Goal: Task Accomplishment & Management: Use online tool/utility

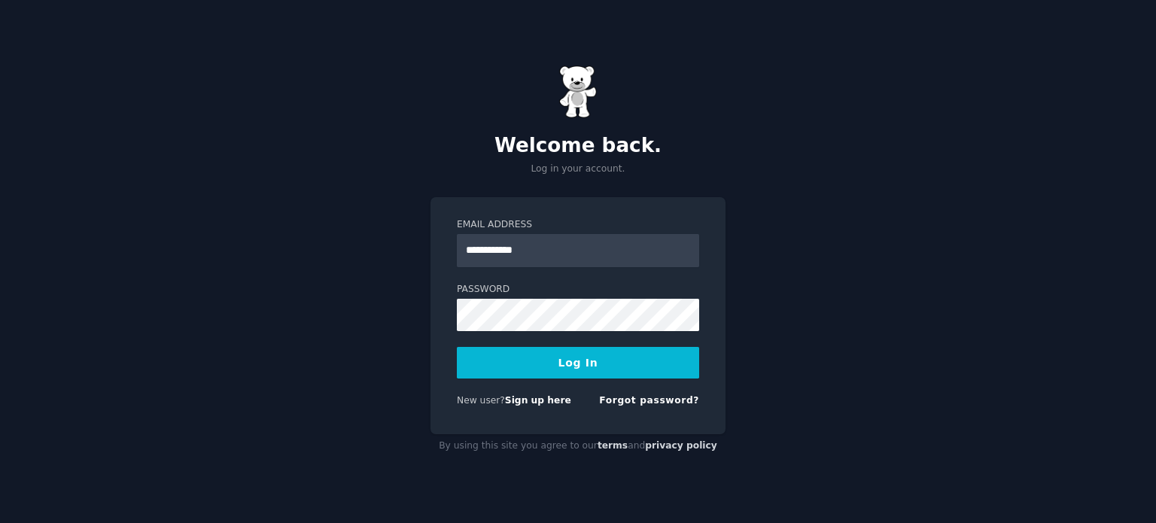
type input "**********"
click at [457, 347] on button "Log In" at bounding box center [578, 363] width 242 height 32
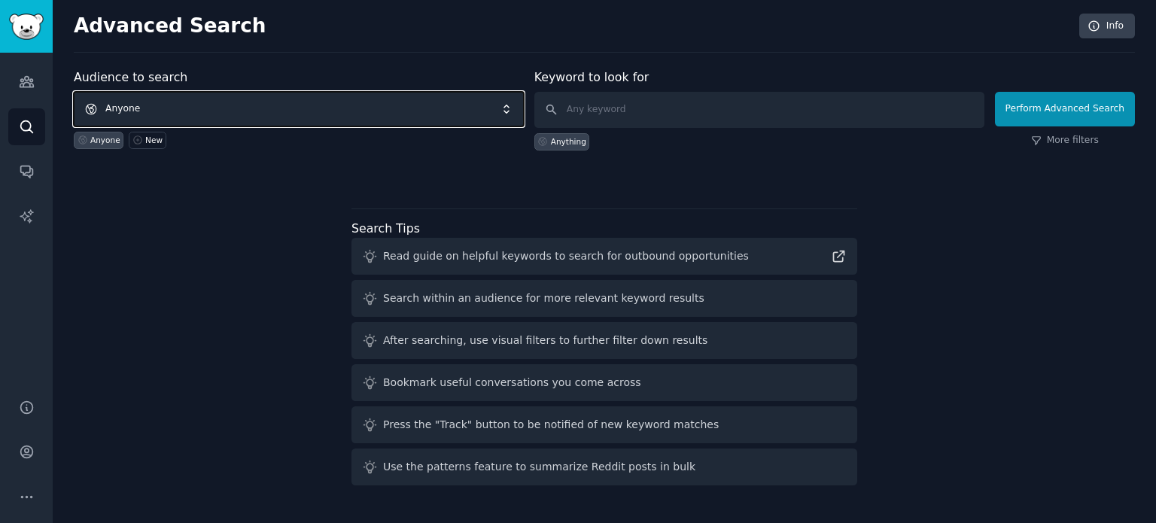
click at [283, 112] on span "Anyone" at bounding box center [299, 109] width 450 height 35
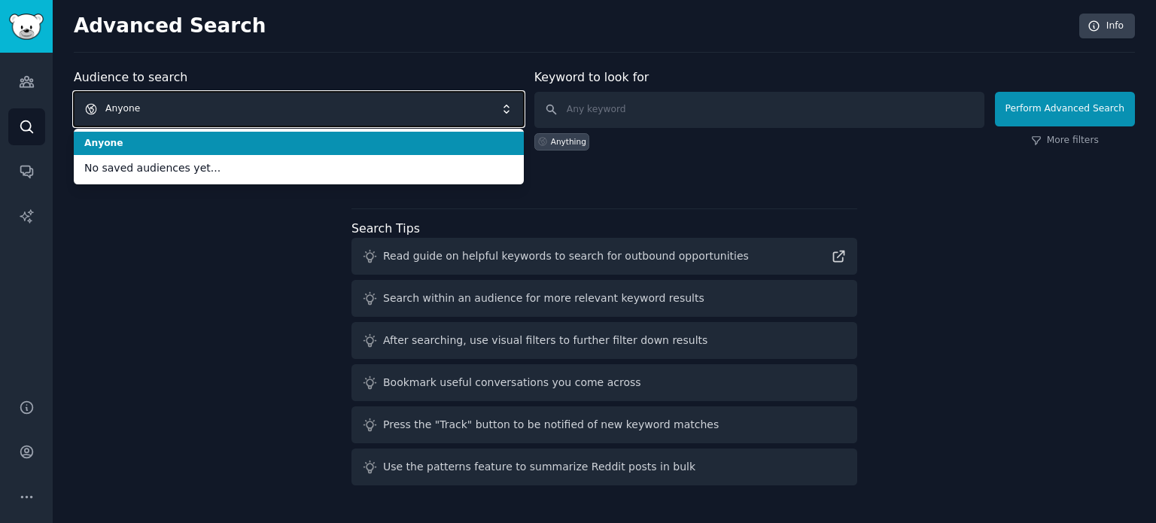
click at [283, 112] on span "Anyone" at bounding box center [299, 109] width 450 height 35
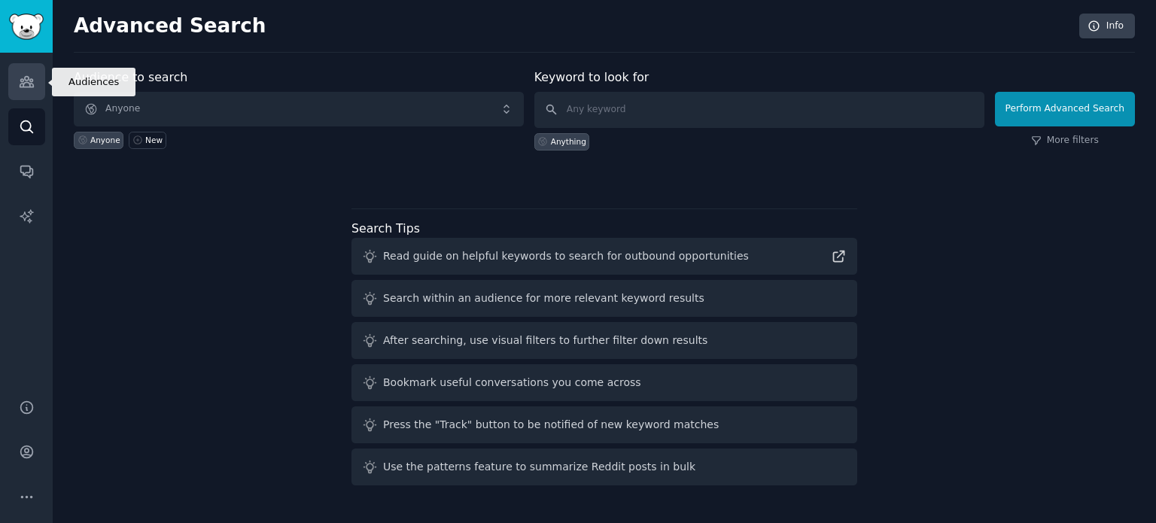
click at [42, 76] on link "Audiences" at bounding box center [26, 81] width 37 height 37
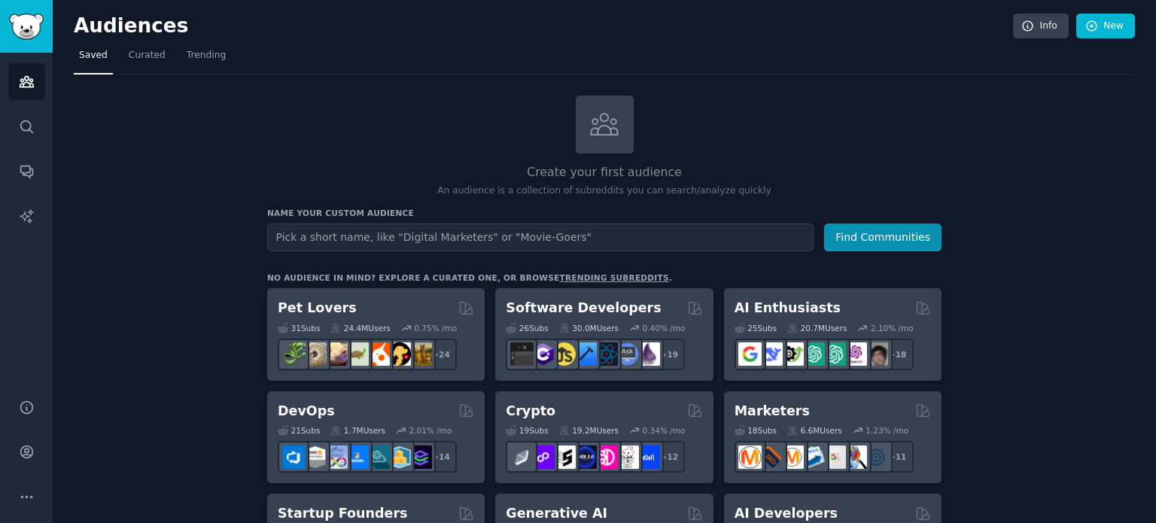
click at [339, 241] on input "text" at bounding box center [540, 238] width 547 height 28
type input "emigrar"
click at [882, 227] on button "Find Communities" at bounding box center [882, 238] width 117 height 28
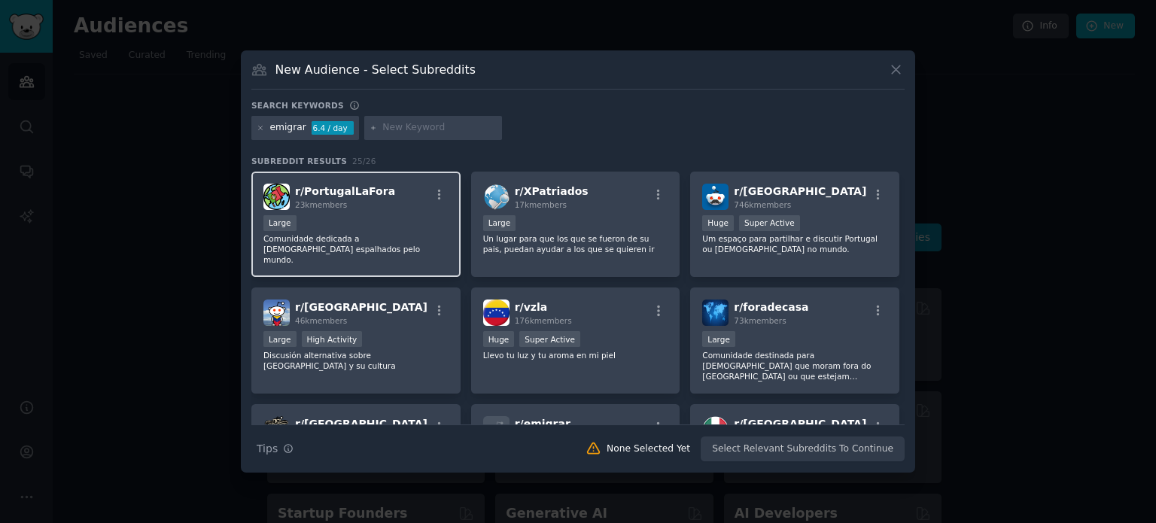
click at [366, 227] on div "Large" at bounding box center [355, 224] width 185 height 19
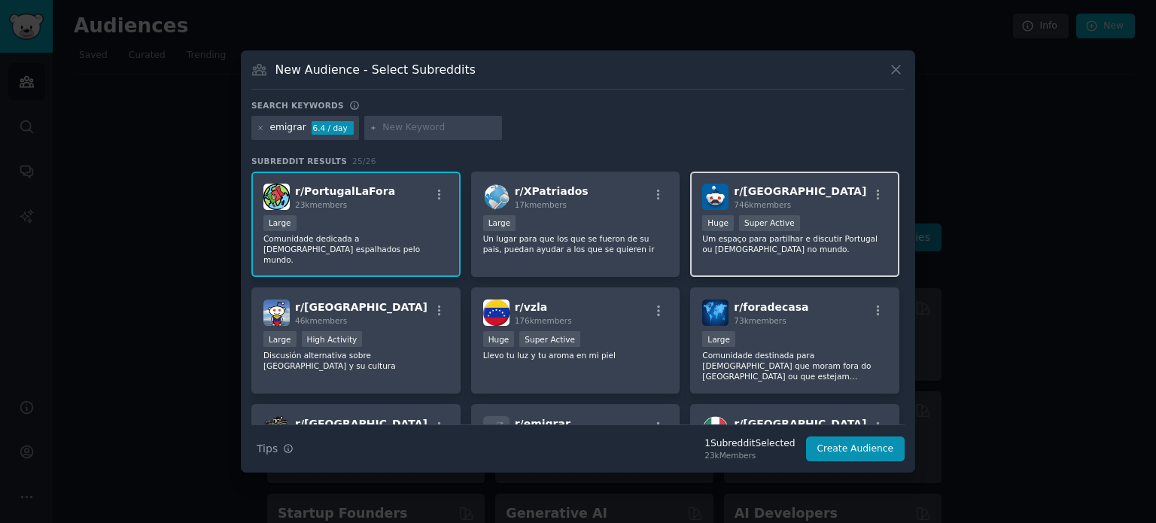
click at [849, 230] on div "Huge Super Active" at bounding box center [794, 224] width 185 height 19
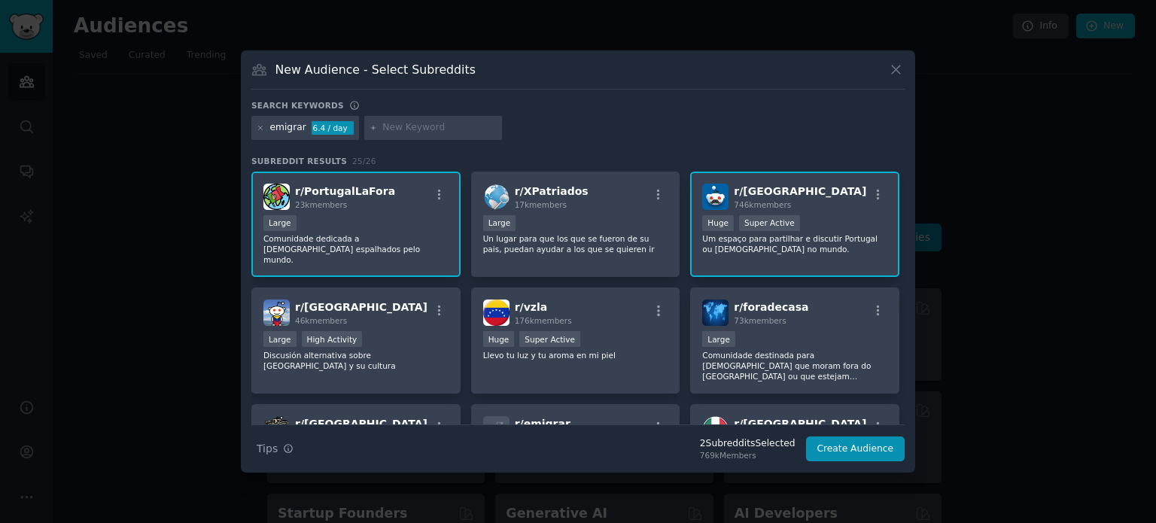
click at [337, 129] on div "6.4 / day" at bounding box center [333, 128] width 42 height 14
click at [372, 125] on icon at bounding box center [374, 128] width 8 height 8
click at [370, 127] on icon at bounding box center [374, 128] width 8 height 8
click at [397, 126] on input "text" at bounding box center [439, 128] width 114 height 14
type input "sair do brasil"
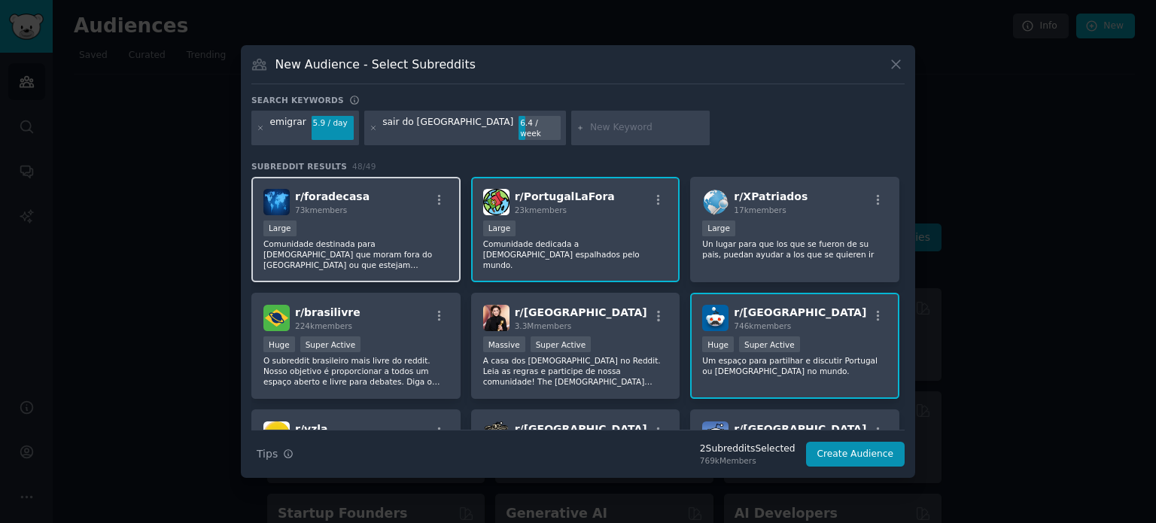
click at [400, 244] on p "Comunidade destinada para brasileiros que moram fora do Brasil ou que estejam p…" at bounding box center [355, 255] width 185 height 32
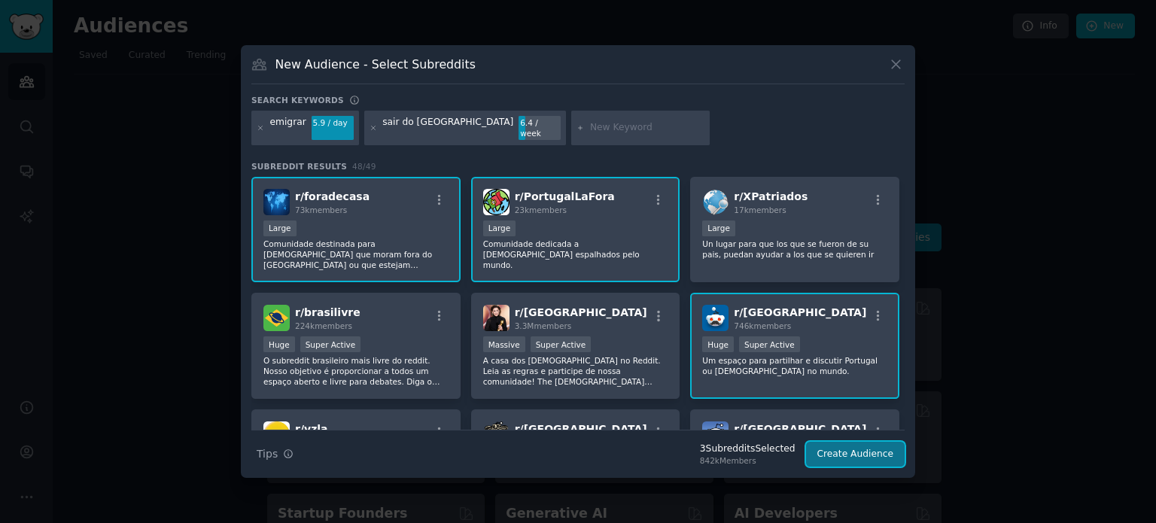
click at [857, 452] on button "Create Audience" at bounding box center [855, 455] width 99 height 26
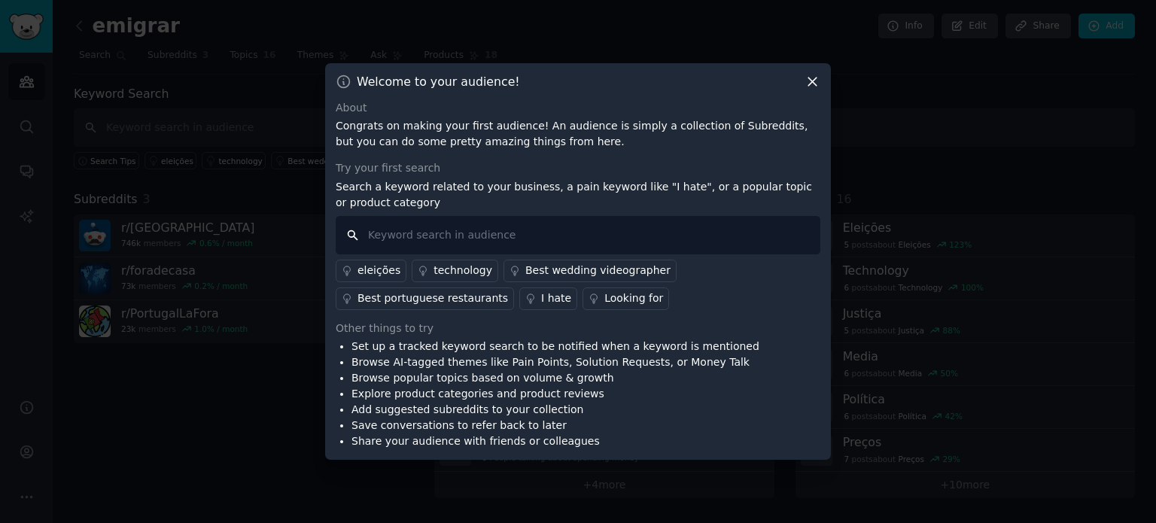
click at [458, 237] on input "text" at bounding box center [578, 235] width 485 height 38
type input "sair do brasil"
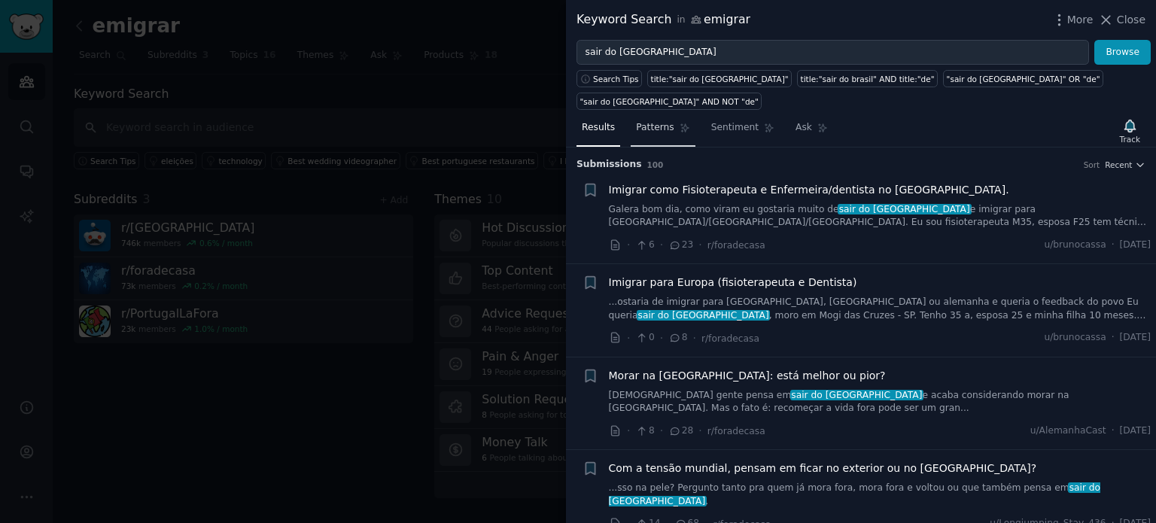
click at [664, 121] on span "Patterns" at bounding box center [655, 128] width 38 height 14
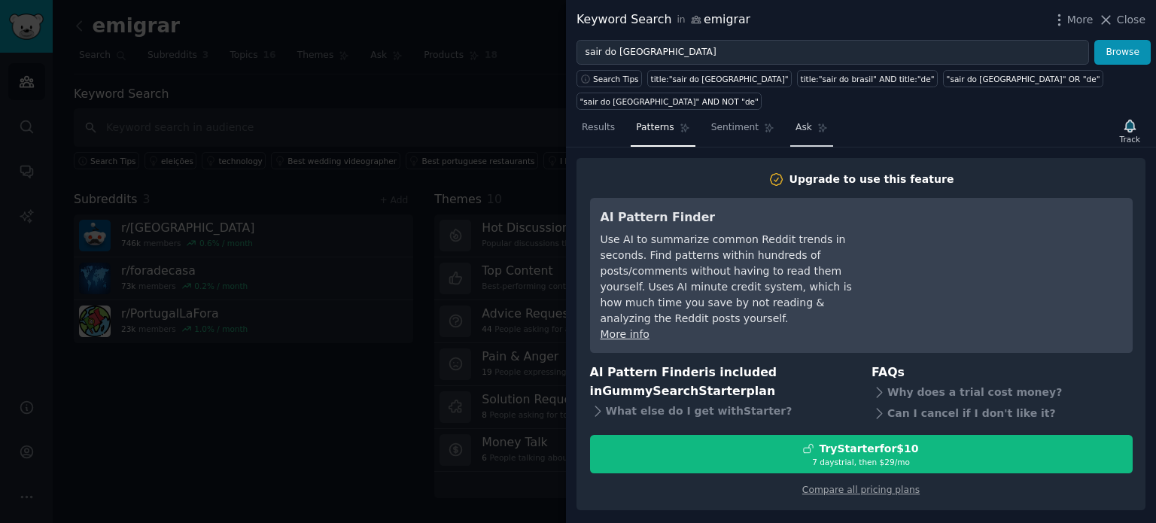
click at [796, 121] on span "Ask" at bounding box center [804, 128] width 17 height 14
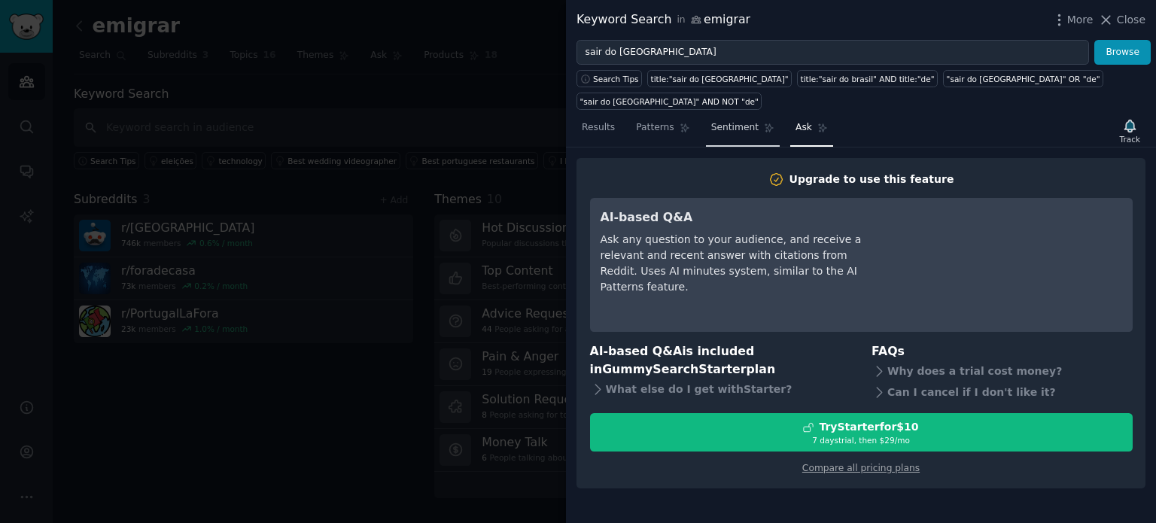
click at [745, 121] on span "Sentiment" at bounding box center [734, 128] width 47 height 14
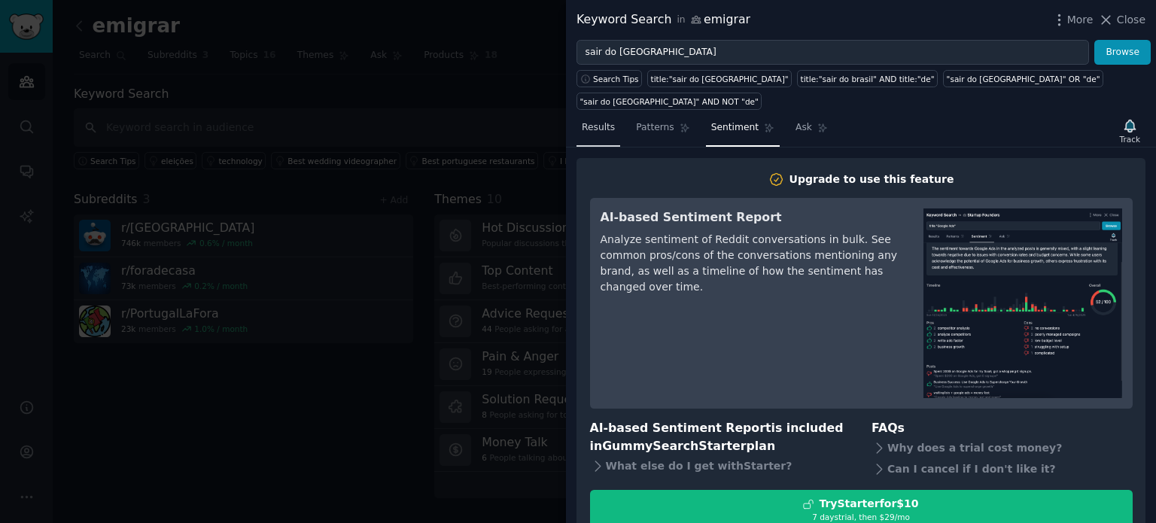
click at [598, 121] on span "Results" at bounding box center [598, 128] width 33 height 14
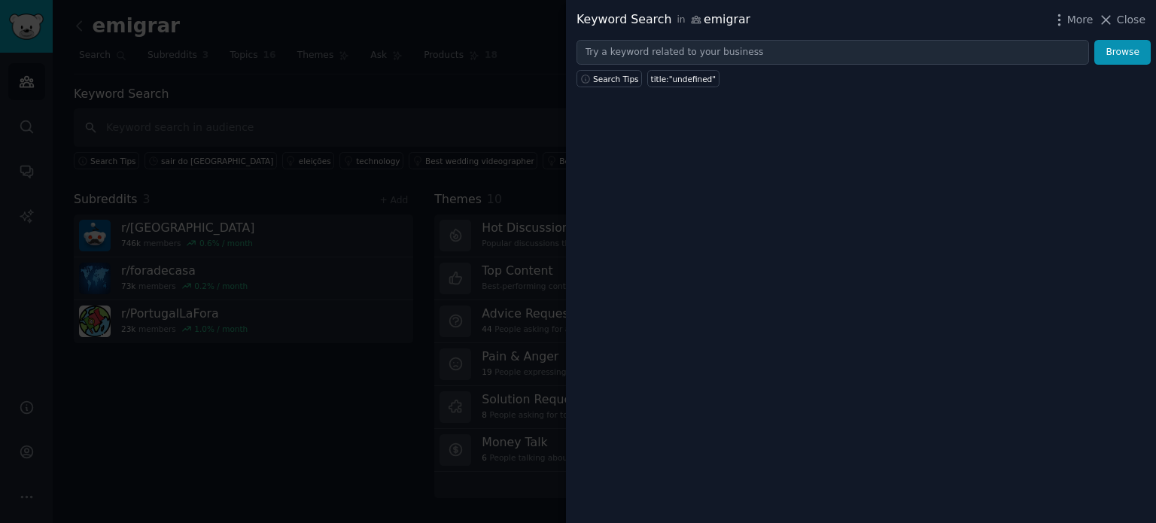
click at [332, 409] on div at bounding box center [578, 261] width 1156 height 523
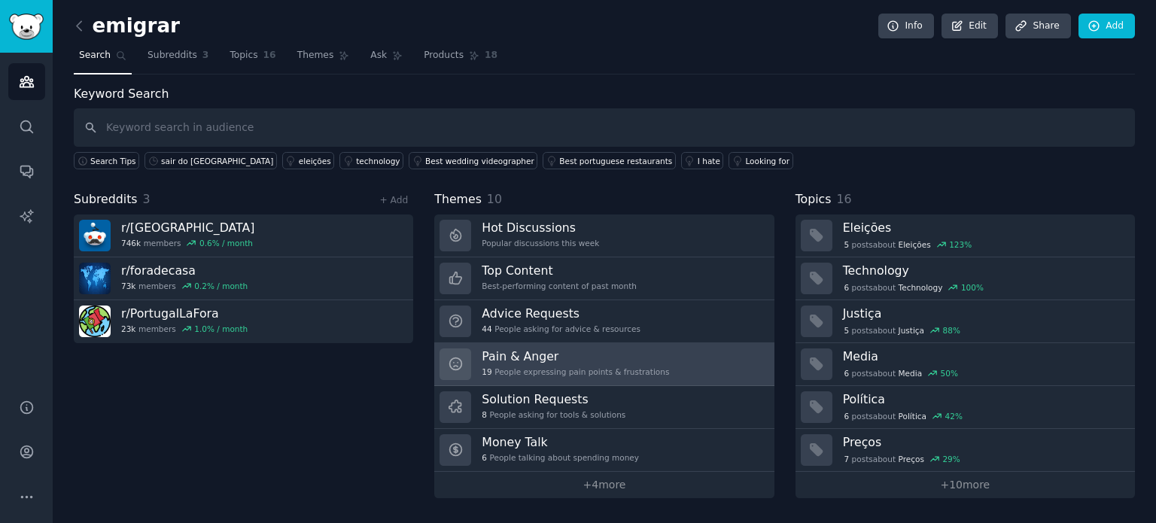
click at [672, 375] on link "Pain & Anger 19 People expressing pain points & frustrations" at bounding box center [604, 364] width 340 height 43
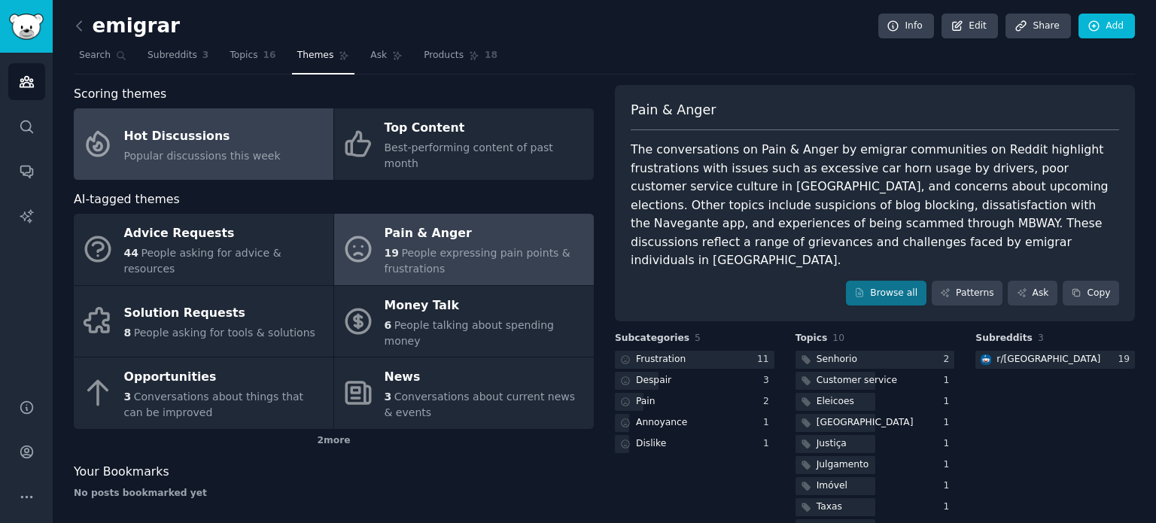
click at [181, 150] on span "Popular discussions this week" at bounding box center [202, 156] width 157 height 12
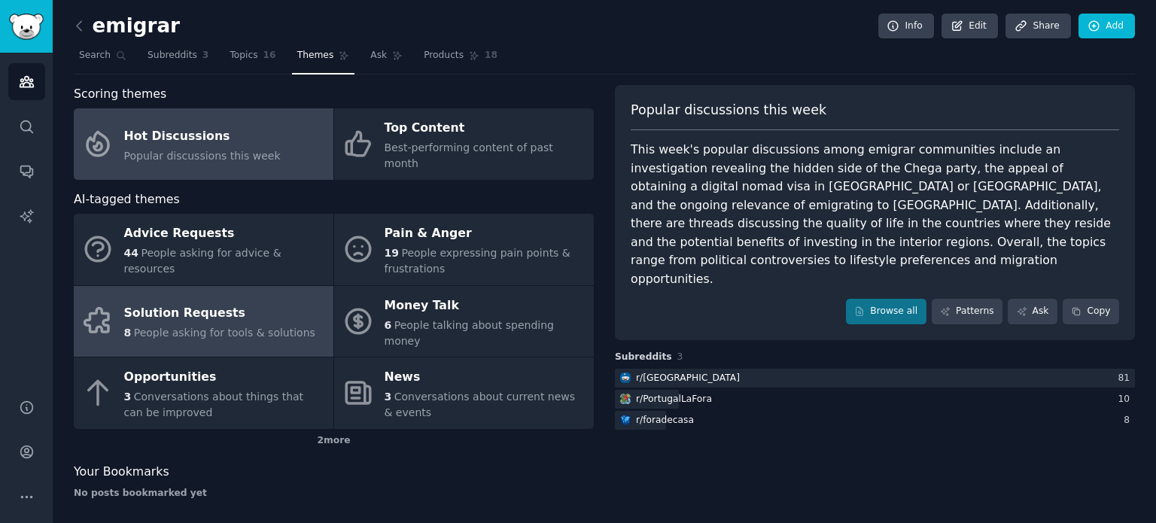
click at [254, 302] on div "Solution Requests" at bounding box center [219, 314] width 191 height 24
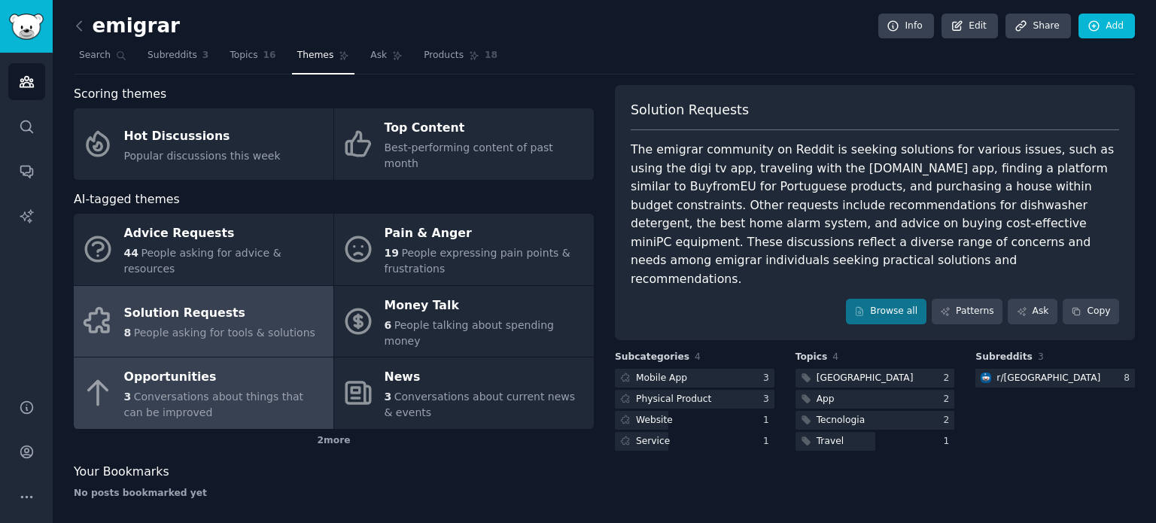
click at [221, 366] on div "Opportunities" at bounding box center [225, 378] width 202 height 24
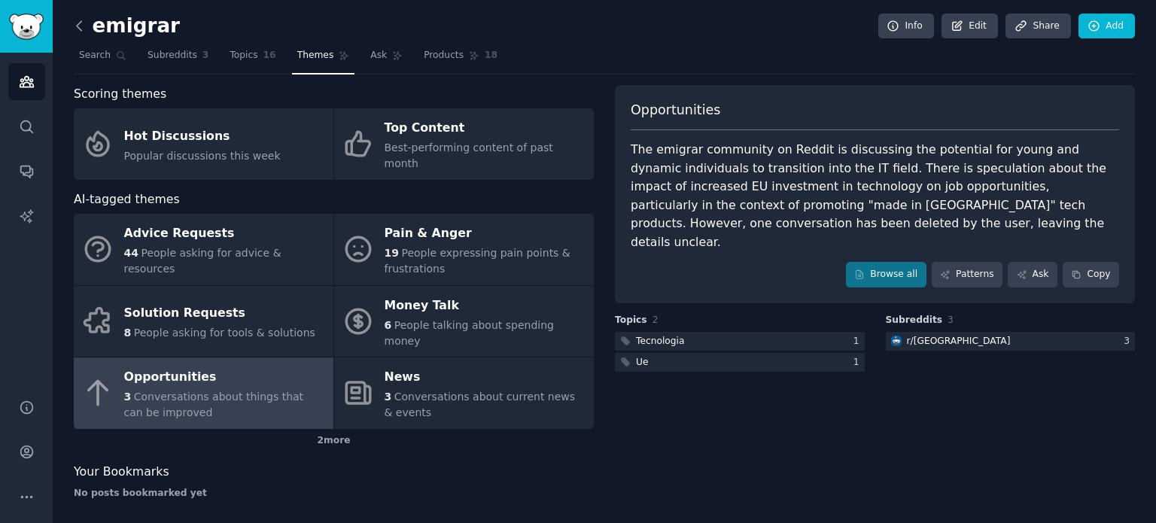
click at [80, 23] on icon at bounding box center [79, 25] width 5 height 9
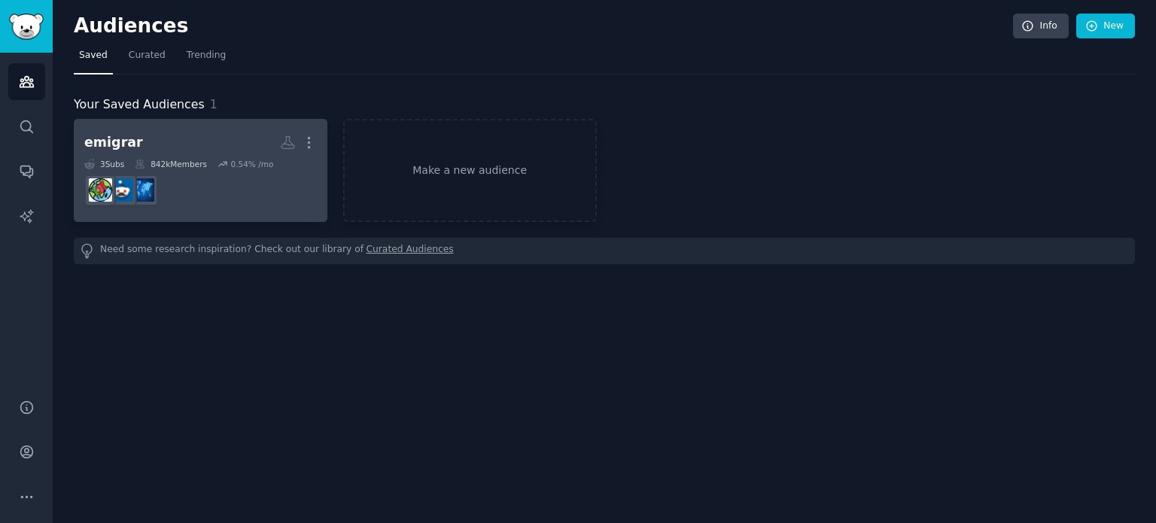
click at [242, 194] on dd at bounding box center [200, 190] width 233 height 42
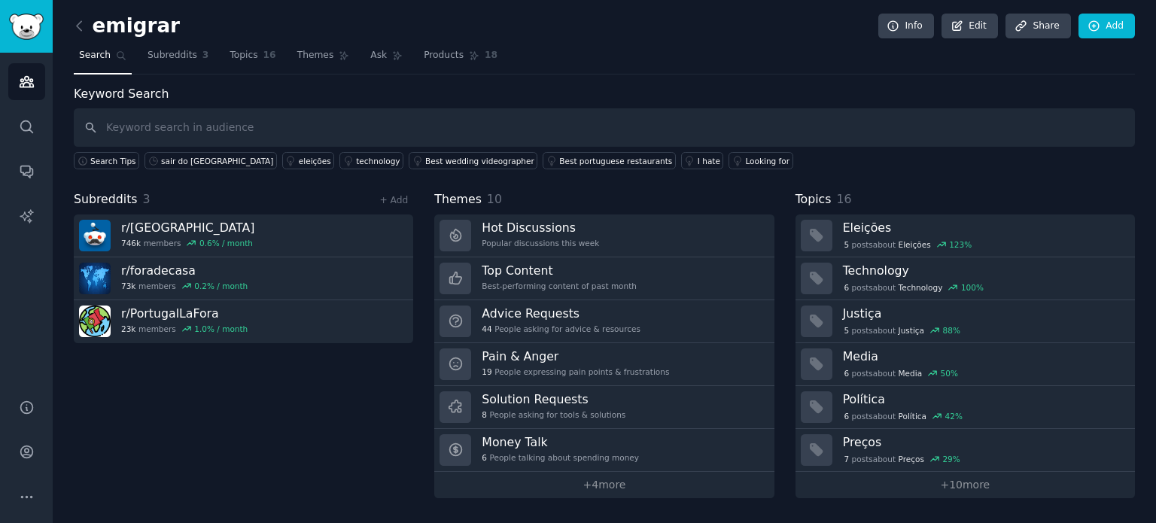
click at [163, 26] on h2 "emigrar" at bounding box center [127, 26] width 106 height 24
click at [120, 28] on h2 "emigrar" at bounding box center [127, 26] width 106 height 24
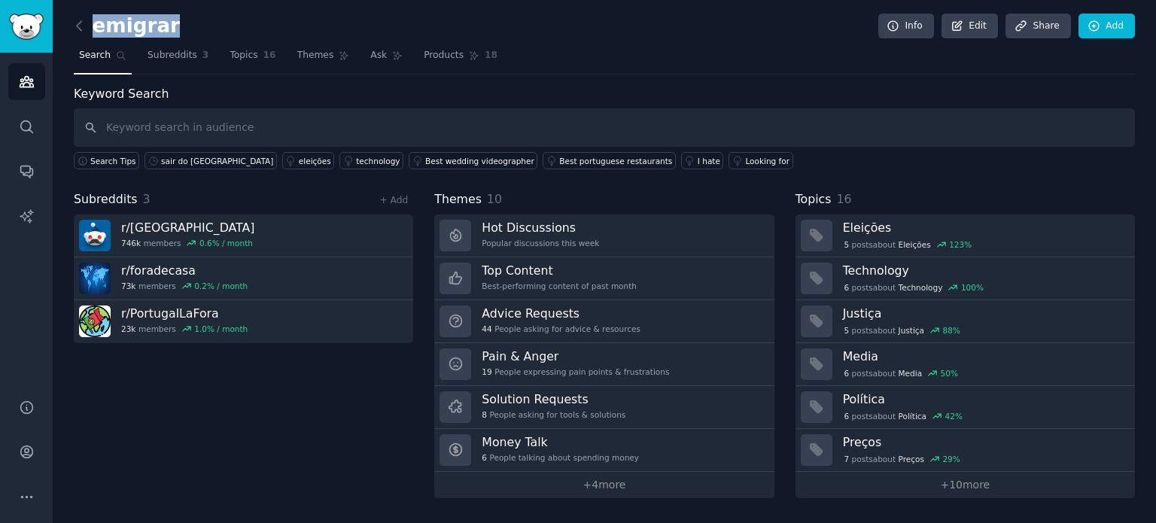
click at [120, 28] on h2 "emigrar" at bounding box center [127, 26] width 106 height 24
click at [187, 161] on div "sair do brasil" at bounding box center [217, 161] width 112 height 11
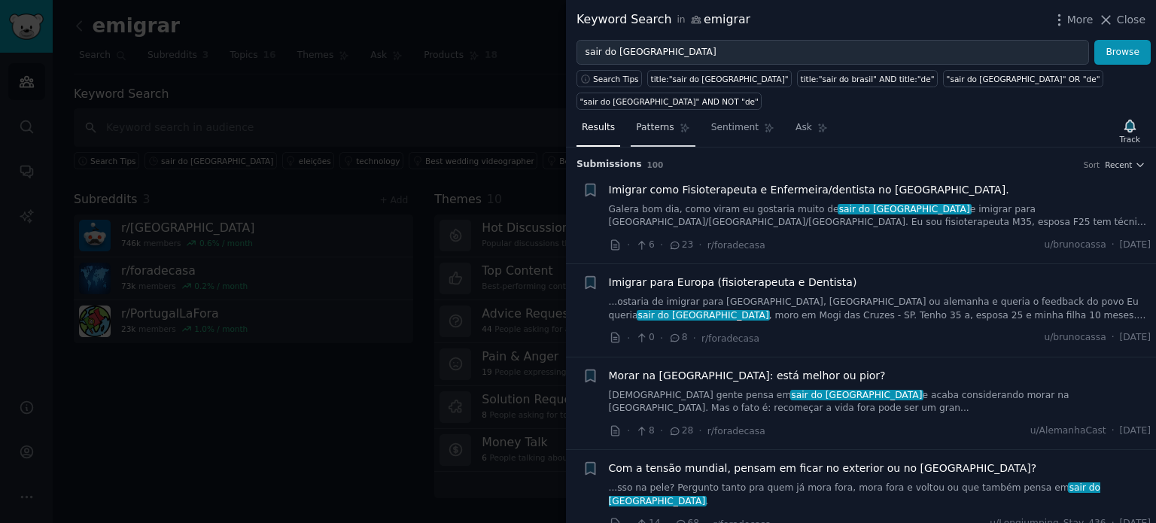
click at [668, 116] on link "Patterns" at bounding box center [663, 131] width 64 height 31
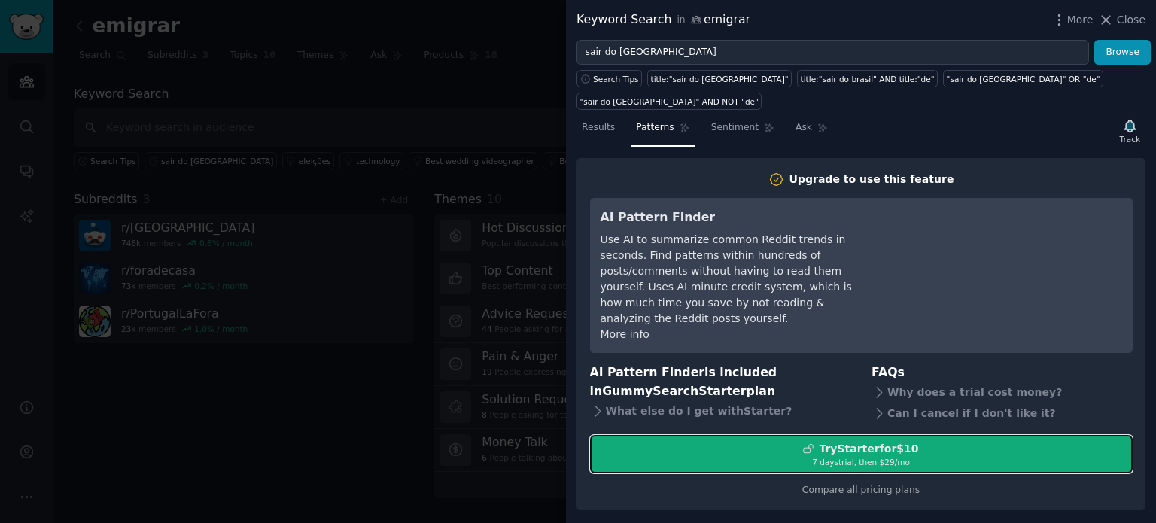
click at [889, 441] on div "Try Starter for $10" at bounding box center [868, 449] width 99 height 16
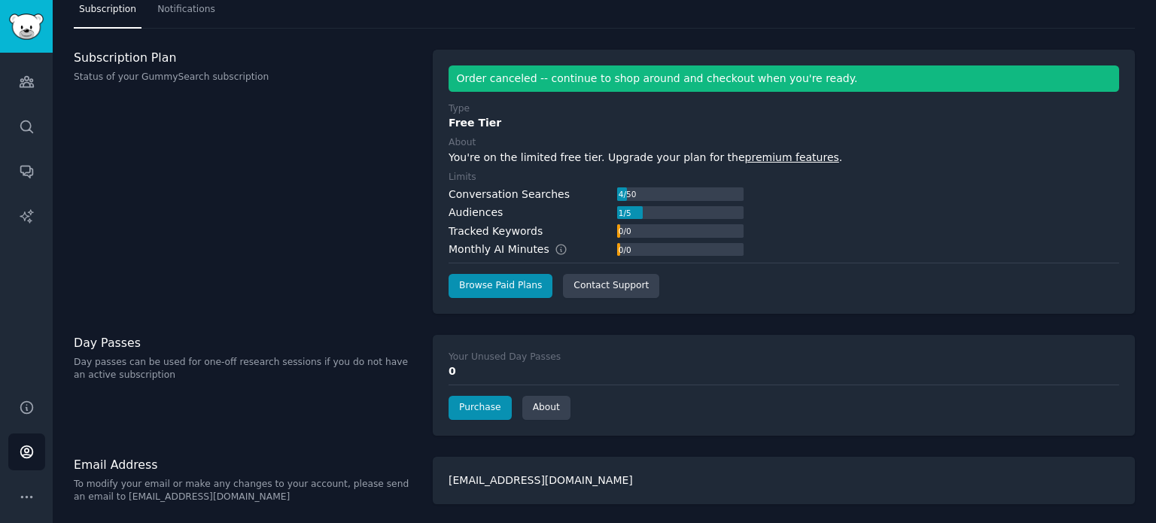
scroll to position [45, 0]
click at [482, 412] on link "Purchase" at bounding box center [480, 407] width 63 height 24
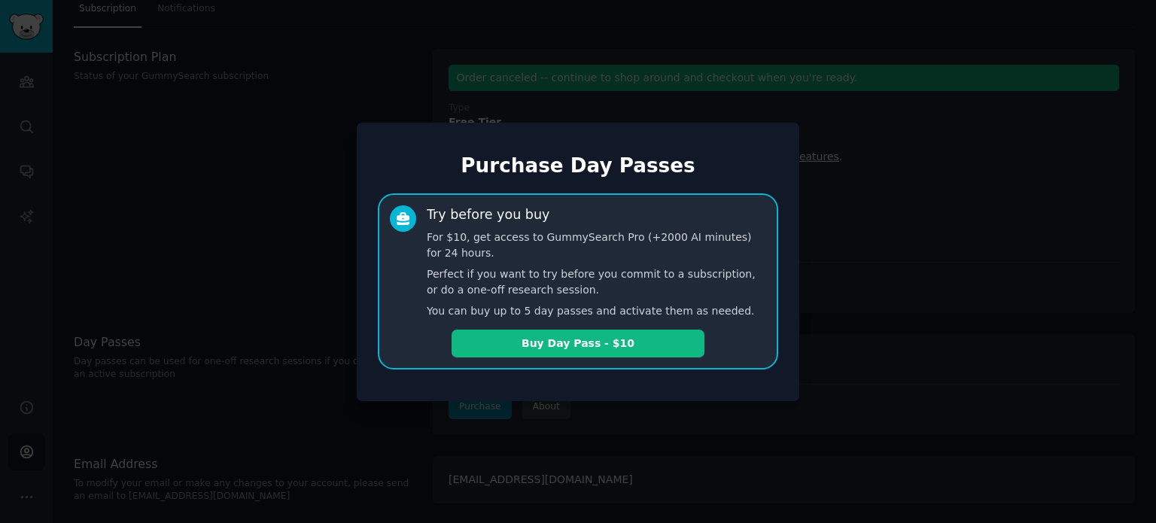
click at [310, 274] on div at bounding box center [578, 261] width 1156 height 523
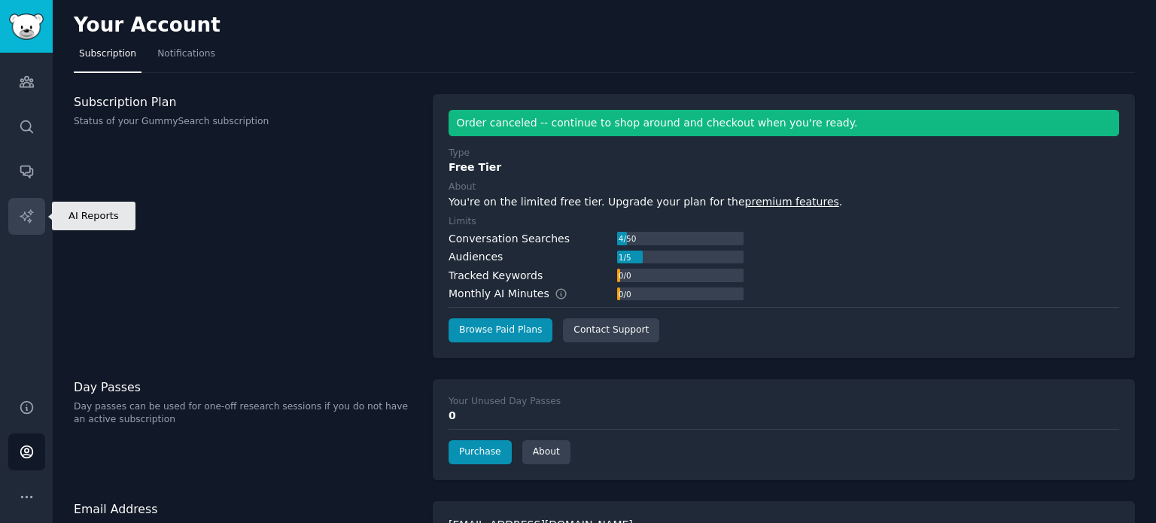
click at [27, 213] on icon "Sidebar" at bounding box center [27, 217] width 16 height 16
